Goal: Transaction & Acquisition: Purchase product/service

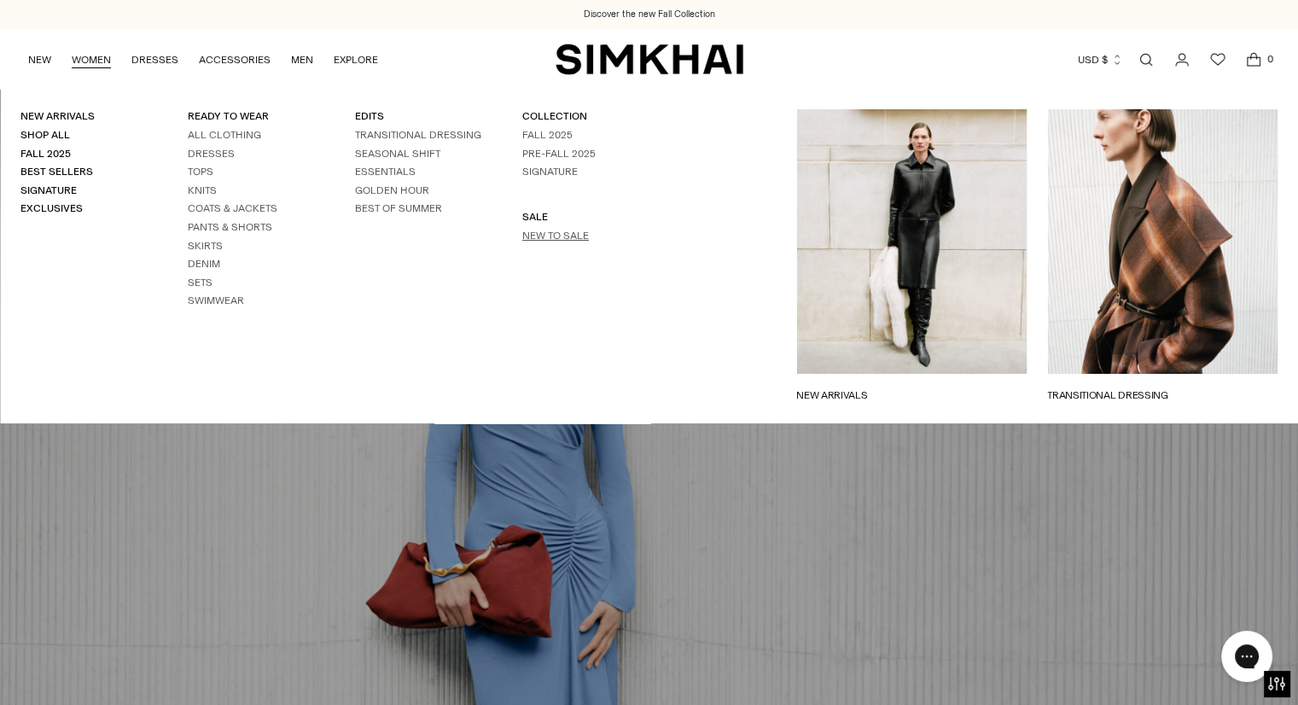
click at [536, 233] on link "New to Sale" at bounding box center [555, 236] width 67 height 12
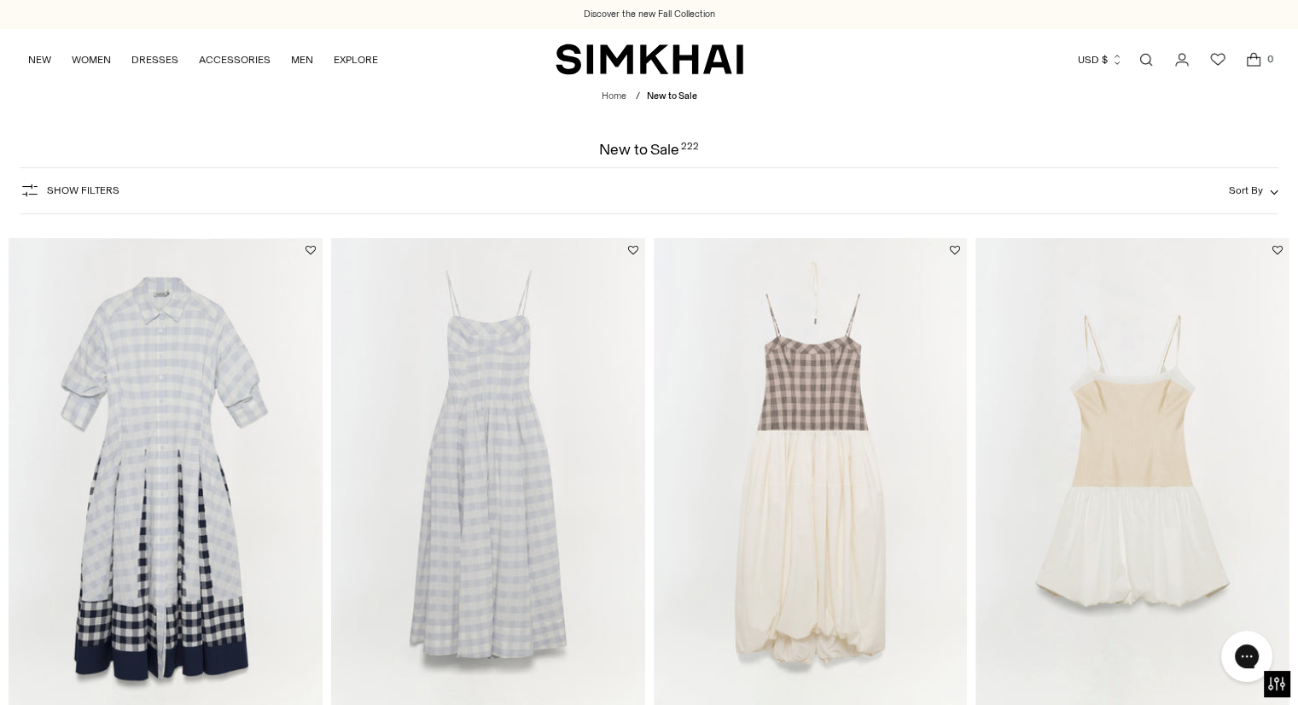
click at [64, 192] on span "Show Filters" at bounding box center [83, 190] width 73 height 12
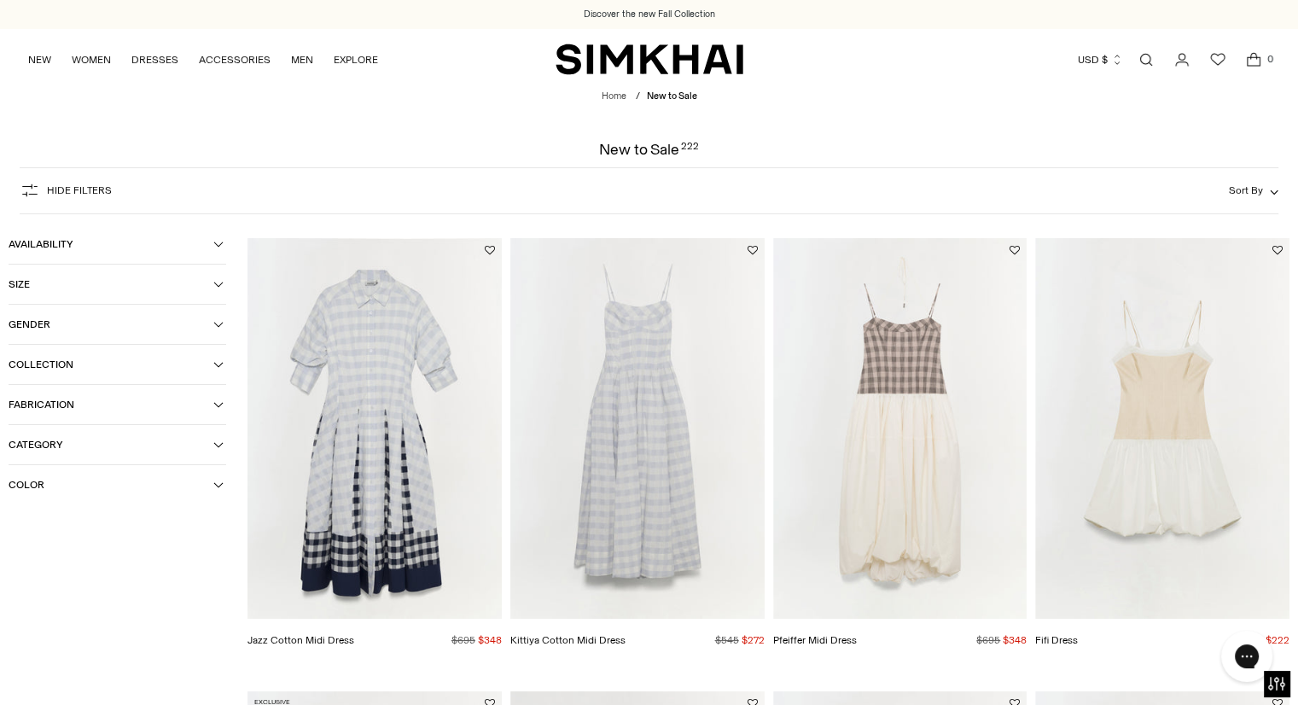
click at [27, 284] on span "Size" at bounding box center [111, 284] width 205 height 12
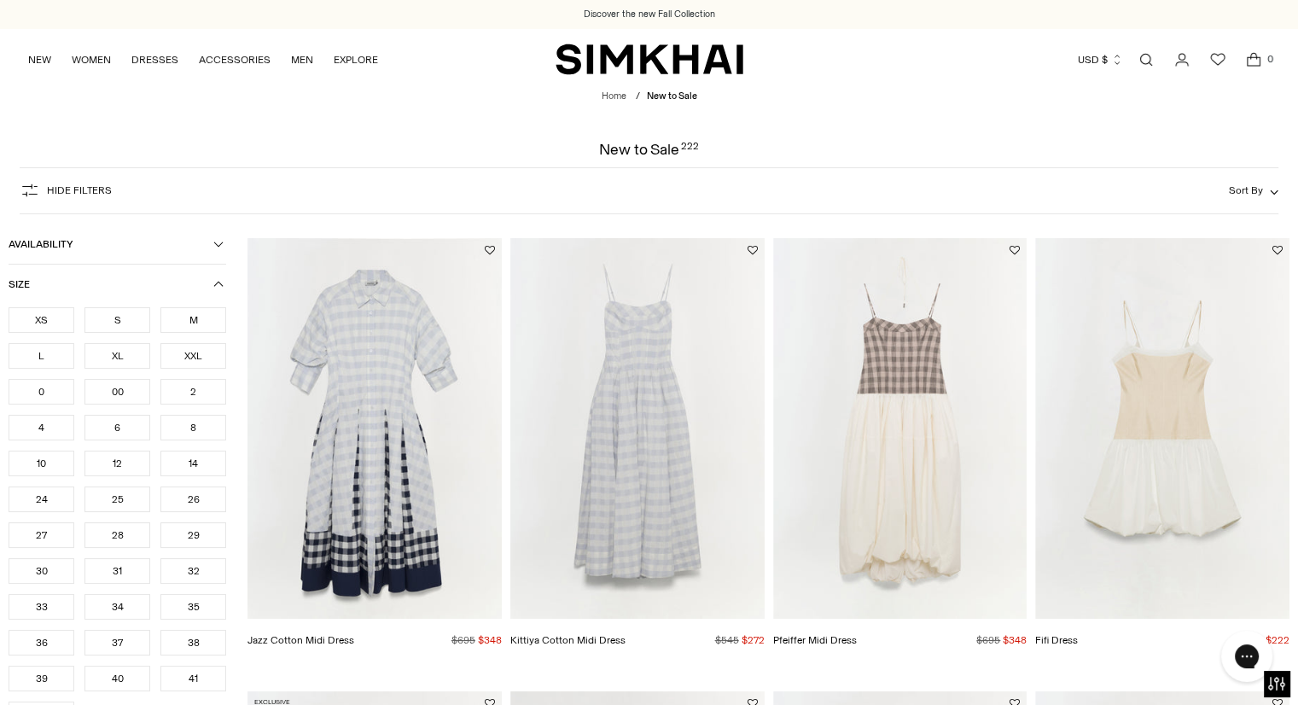
click at [41, 426] on div "4" at bounding box center [42, 428] width 66 height 26
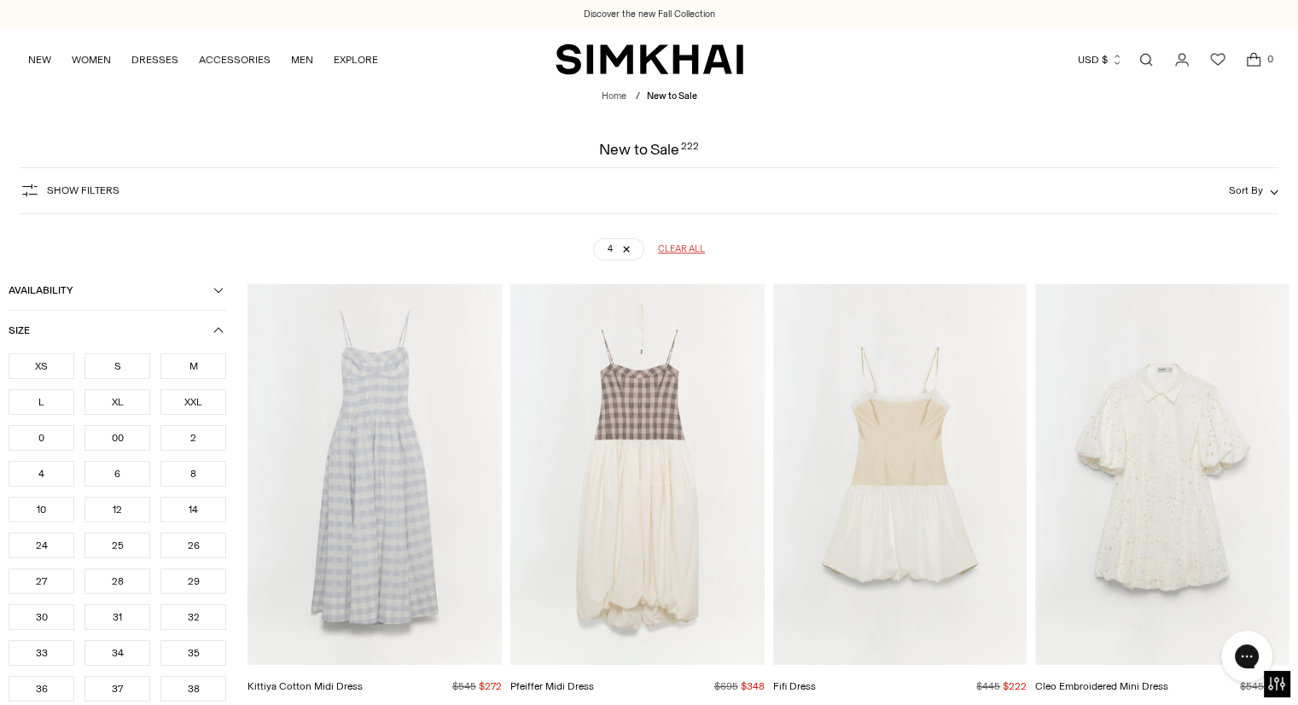
click at [220, 300] on div "Availability In stock Size XS S M L XL XXL 0 00 2 4 6 8 10 12 14 24" at bounding box center [118, 629] width 218 height 717
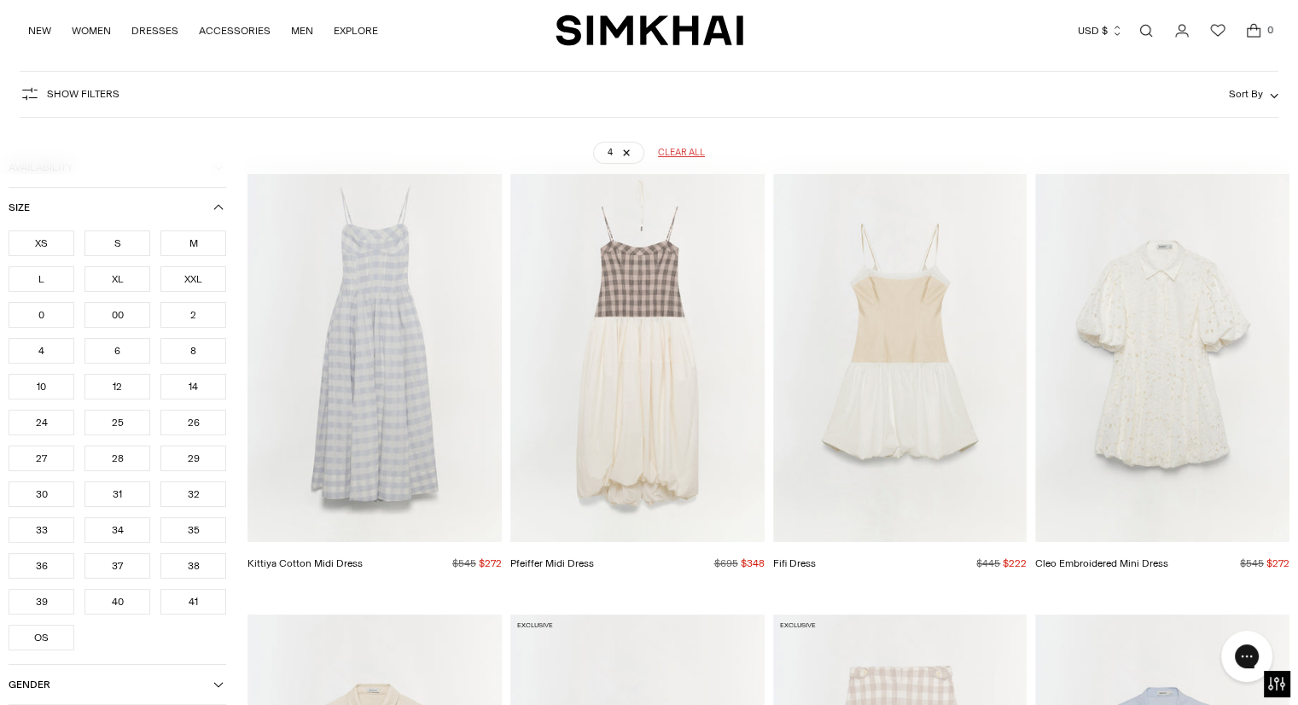
scroll to position [126, 0]
click at [215, 206] on icon "button" at bounding box center [218, 204] width 10 height 10
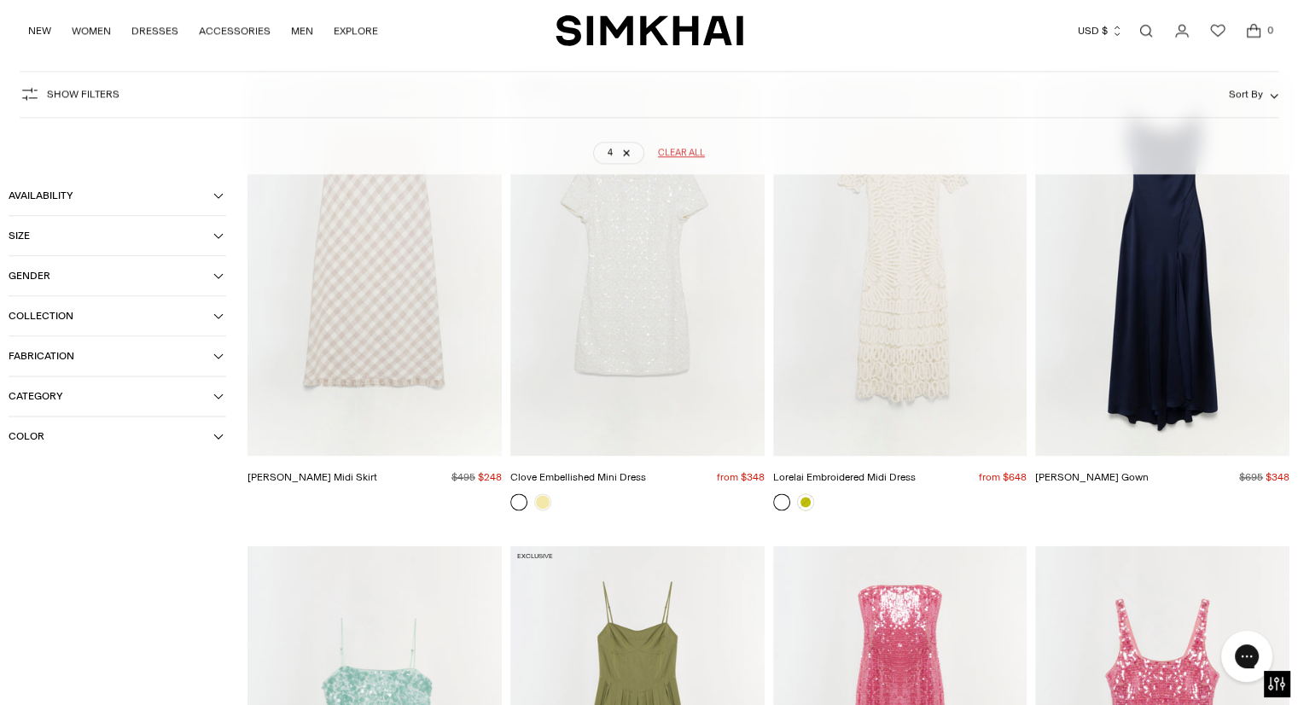
scroll to position [1941, 0]
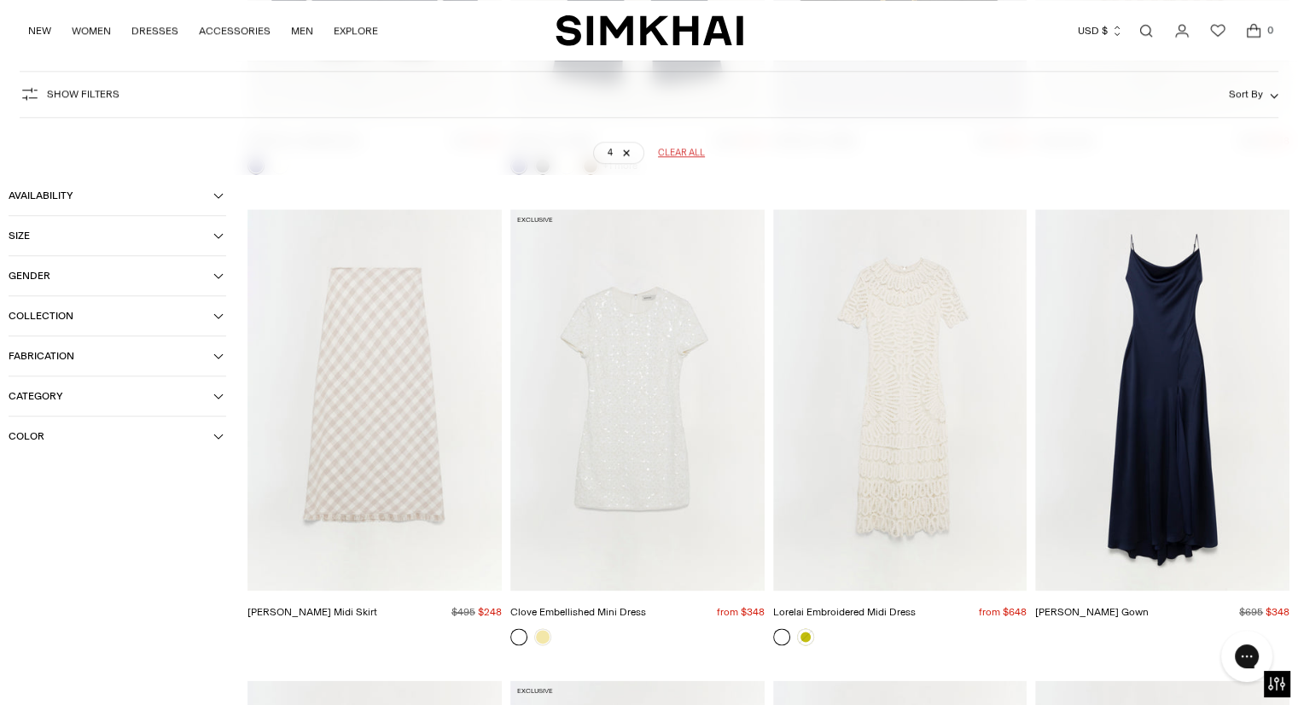
click at [0, 0] on img "Lorelai Embroidered Midi Dress" at bounding box center [0, 0] width 0 height 0
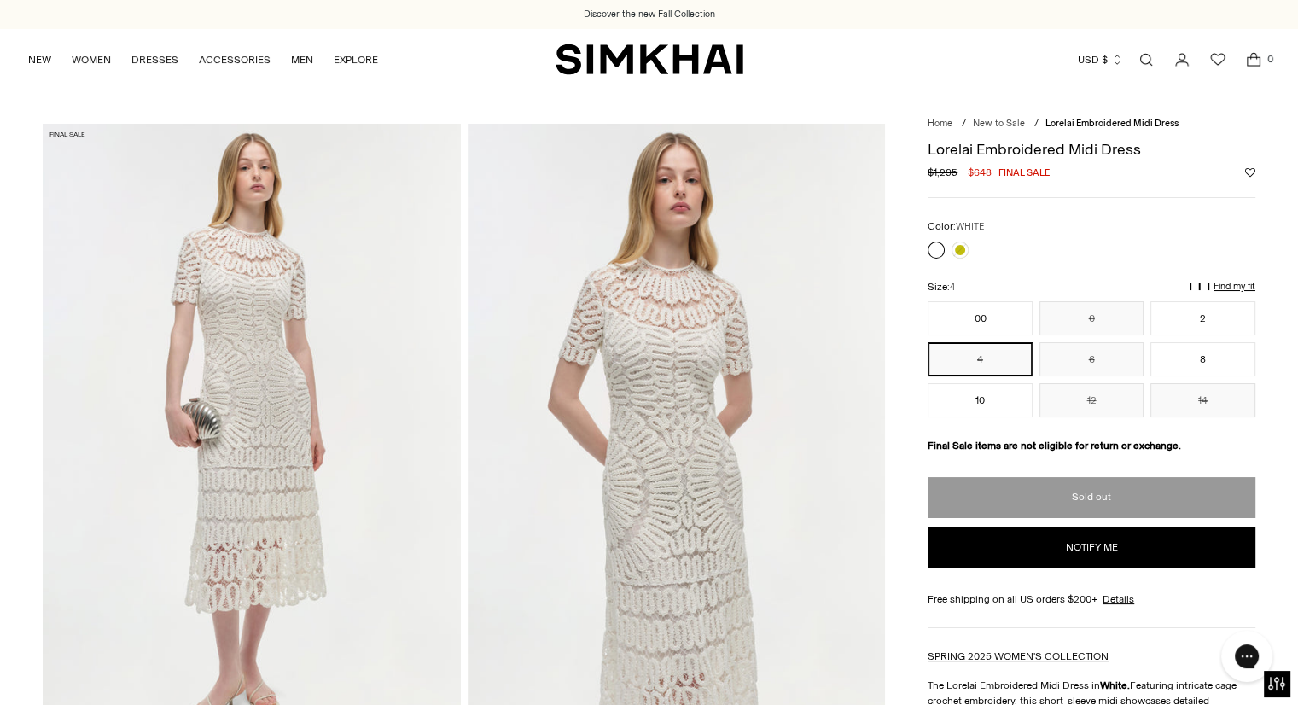
scroll to position [2, 0]
